Goal: Navigation & Orientation: Find specific page/section

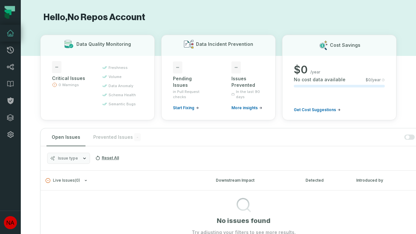
click at [10, 67] on icon at bounding box center [11, 67] width 8 height 8
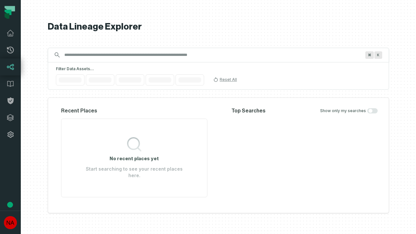
click at [10, 118] on icon at bounding box center [10, 118] width 7 height 7
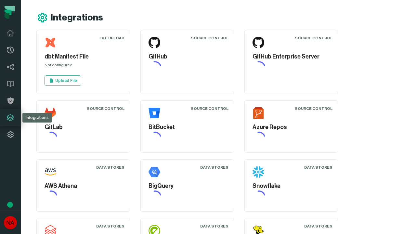
click at [10, 135] on icon at bounding box center [11, 135] width 8 height 8
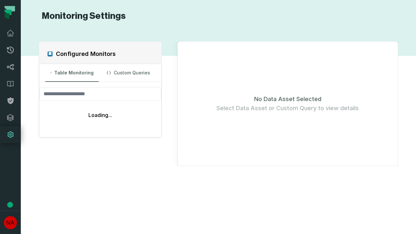
click at [10, 50] on icon at bounding box center [10, 50] width 7 height 7
